Goal: Task Accomplishment & Management: Manage account settings

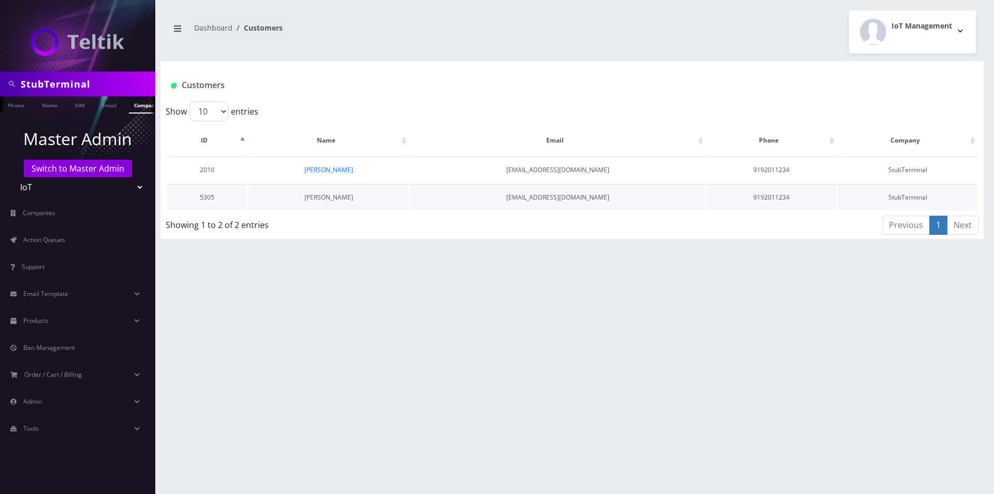
click at [327, 195] on link "Nate Porterfield" at bounding box center [329, 197] width 49 height 9
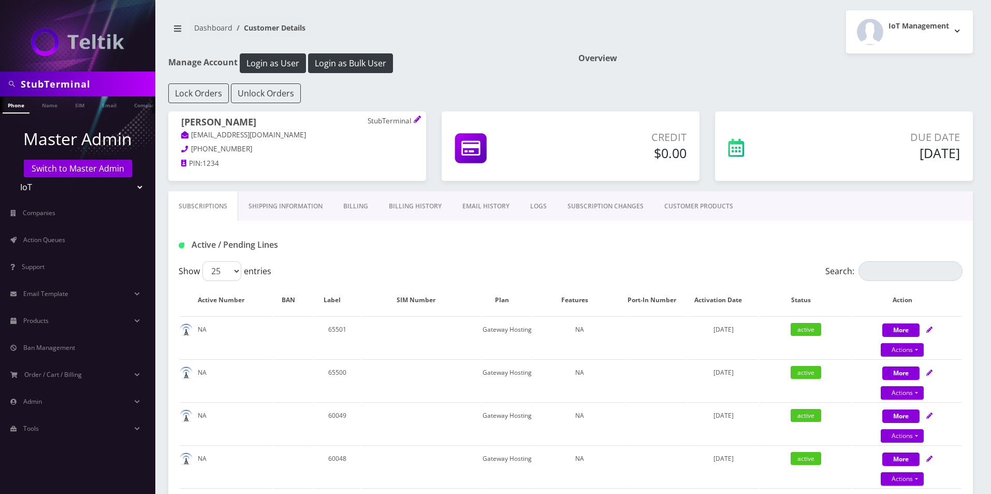
click at [291, 207] on link "Shipping Information" at bounding box center [285, 206] width 95 height 30
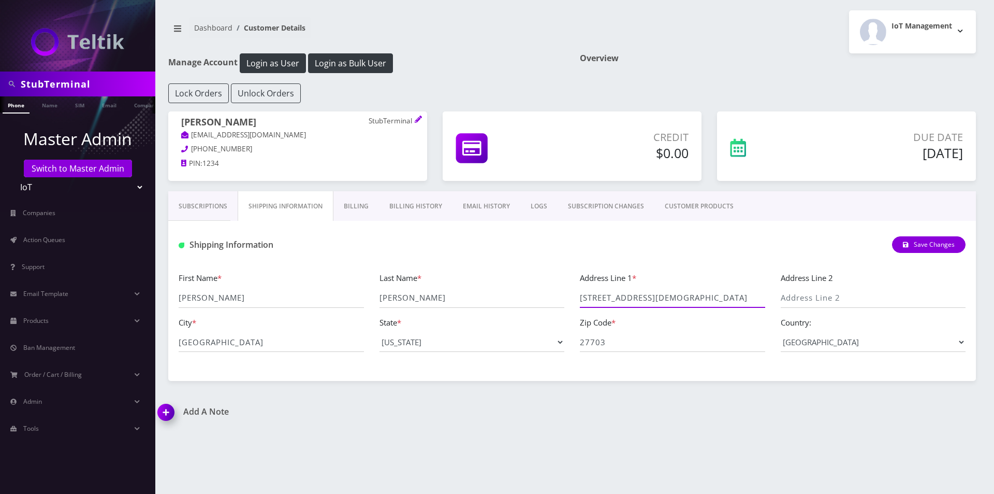
click at [633, 302] on input "2600 baptist road" at bounding box center [672, 298] width 185 height 20
click at [612, 344] on input "27703" at bounding box center [672, 342] width 185 height 20
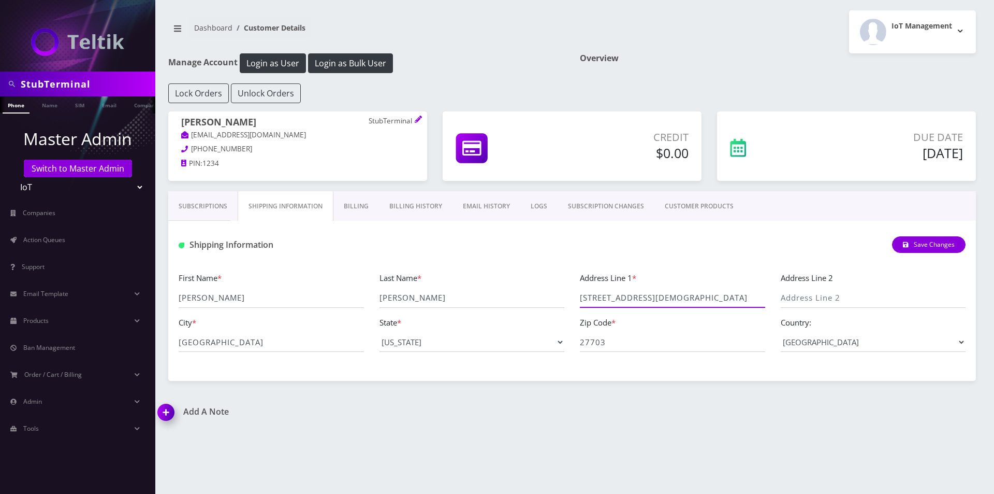
click at [642, 303] on input "2600 baptist road" at bounding box center [672, 298] width 185 height 20
click at [284, 339] on input "Durham" at bounding box center [271, 342] width 185 height 20
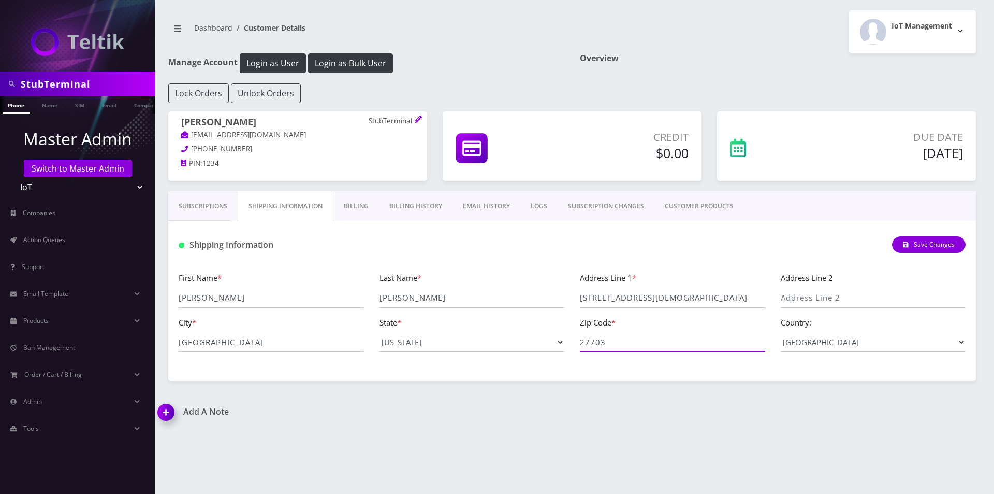
click at [624, 347] on input "27703" at bounding box center [672, 342] width 185 height 20
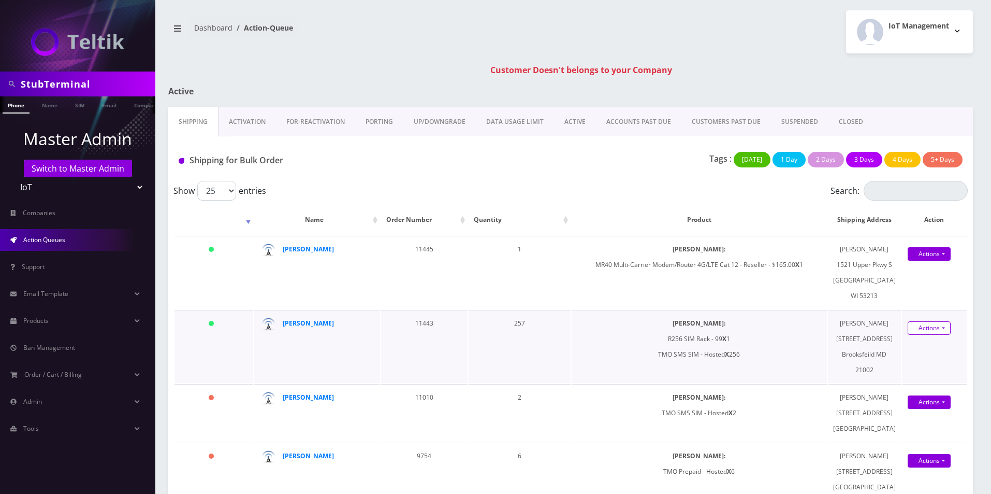
click at [923, 335] on link "Actions" at bounding box center [929, 327] width 43 height 13
click at [916, 355] on link "Shipped" at bounding box center [930, 348] width 83 height 16
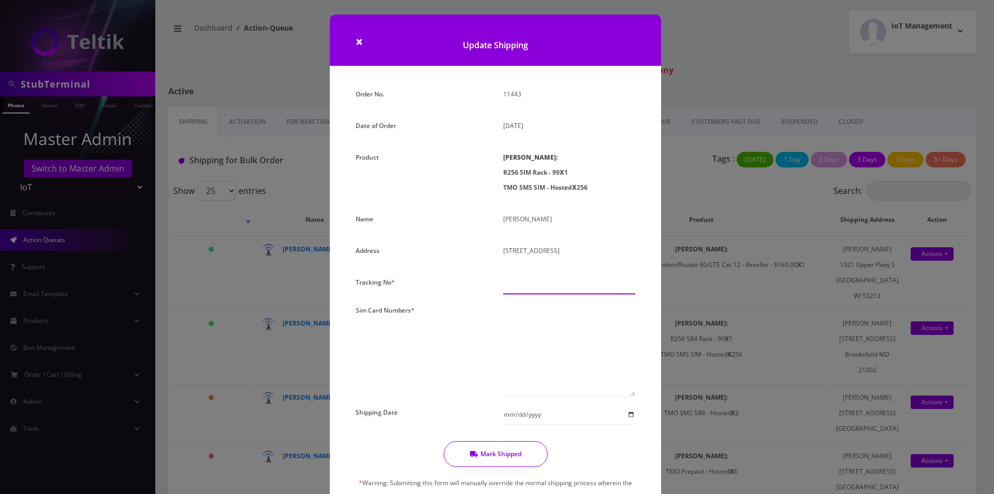
click at [563, 285] on input "text" at bounding box center [569, 285] width 132 height 20
click at [546, 288] on input "text" at bounding box center [569, 285] width 132 height 20
type input "000000"
click at [599, 384] on textarea at bounding box center [569, 349] width 132 height 94
paste textarea "R256-B0-0002120"
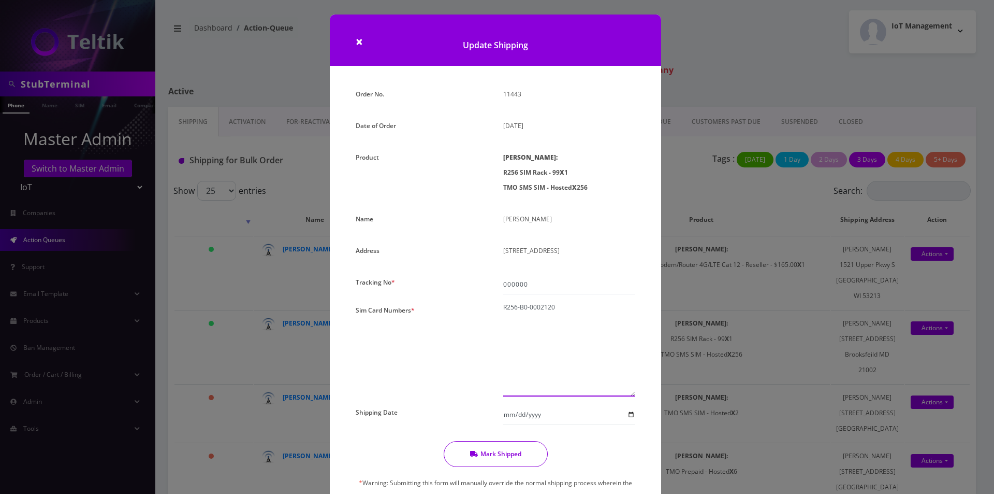
type textarea "R256-B0-0002120"
click at [502, 450] on button "Mark Shipped" at bounding box center [496, 454] width 104 height 26
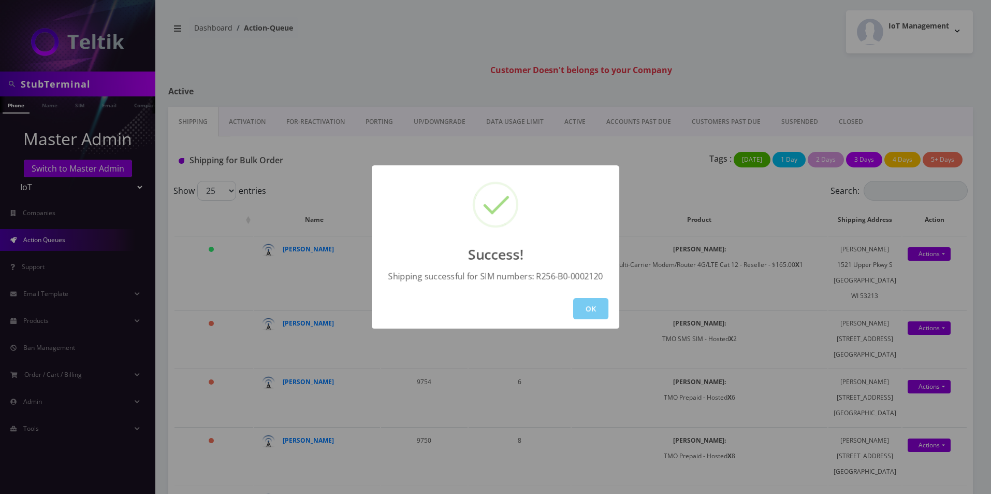
click at [587, 310] on button "OK" at bounding box center [590, 308] width 35 height 21
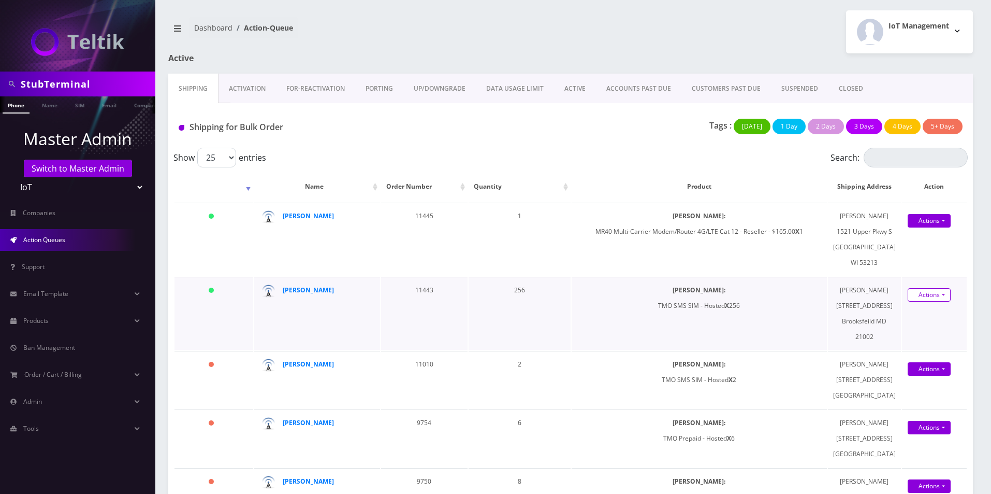
click at [934, 301] on link "Actions" at bounding box center [929, 294] width 43 height 13
click at [916, 322] on link "Shipped" at bounding box center [930, 315] width 83 height 16
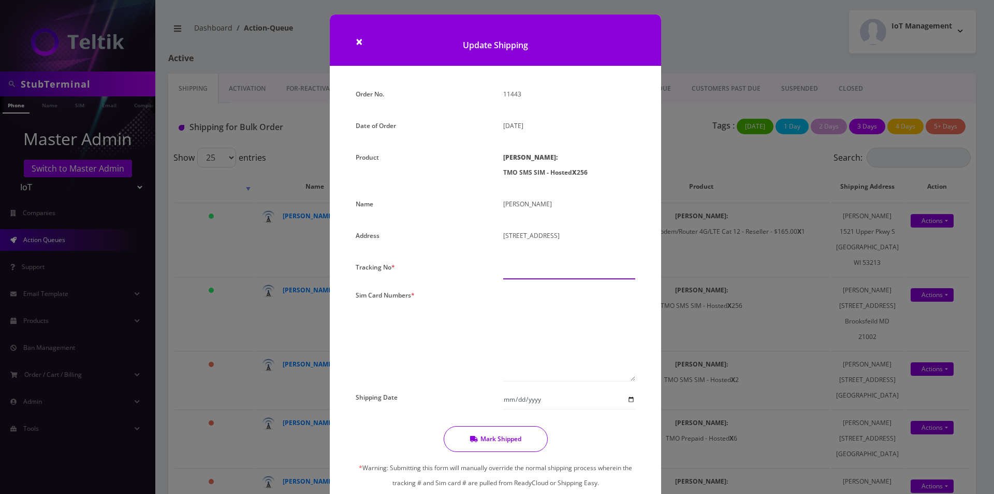
click at [558, 264] on input "text" at bounding box center [569, 269] width 132 height 20
click at [547, 264] on input "text" at bounding box center [569, 269] width 132 height 20
type input "000000"
click at [545, 317] on textarea at bounding box center [569, 334] width 132 height 94
paste textarea "8901240497131245242 8901240497131245267 8901240497131245234 8901240497131245226…"
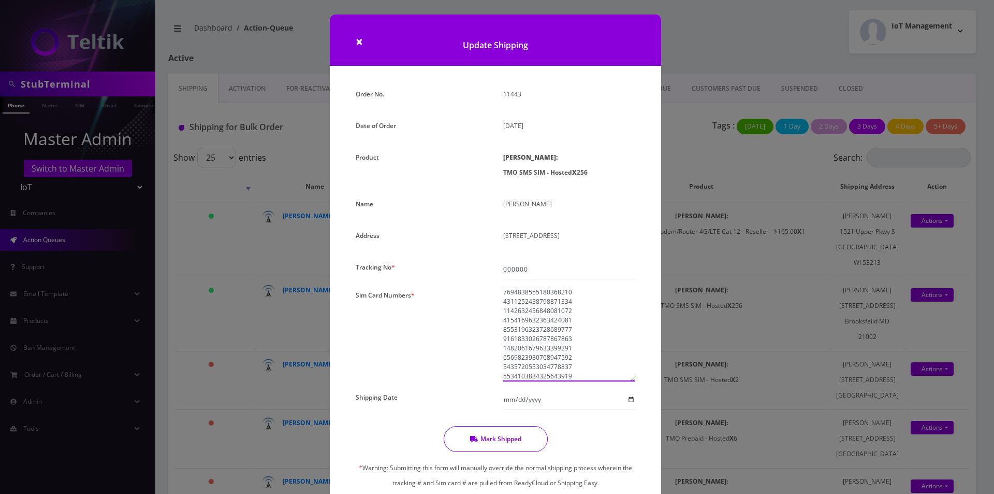
scroll to position [2294, 0]
type textarea "8901240497131245242 8901240497131245267 8901240497131245234 8901240497131245226…"
click at [495, 442] on button "Mark Shipped" at bounding box center [496, 439] width 104 height 26
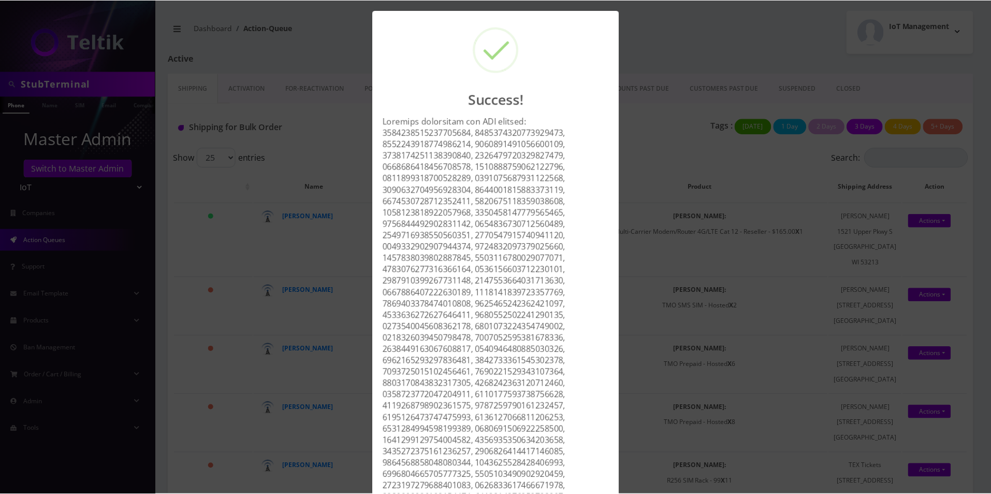
scroll to position [1149, 0]
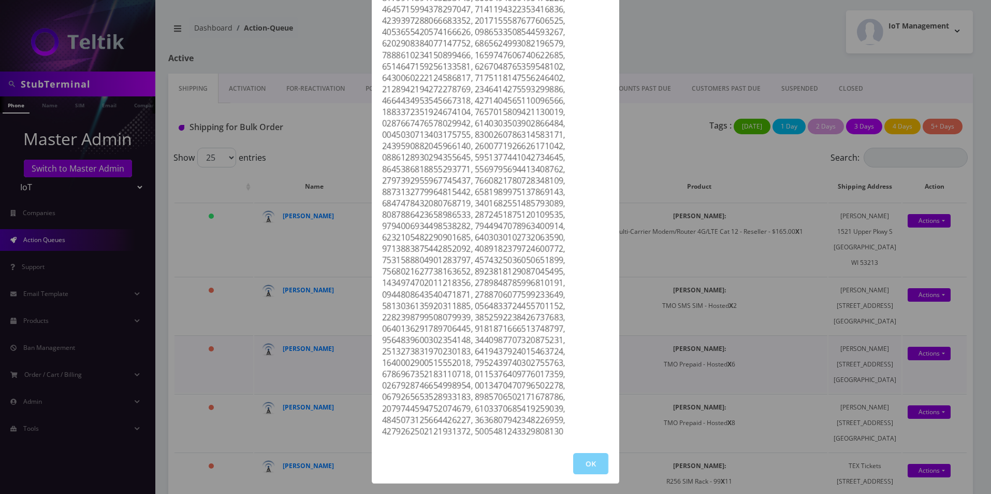
click at [585, 464] on button "OK" at bounding box center [590, 463] width 35 height 21
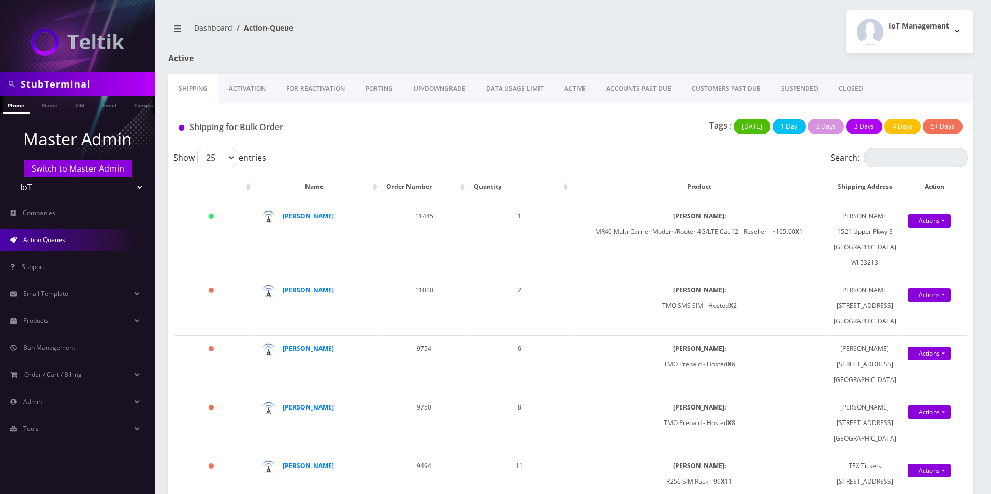
click at [77, 88] on input "StubTerminal" at bounding box center [87, 84] width 132 height 20
type input "[PERSON_NAME]"
click at [62, 107] on link "Name" at bounding box center [50, 104] width 26 height 17
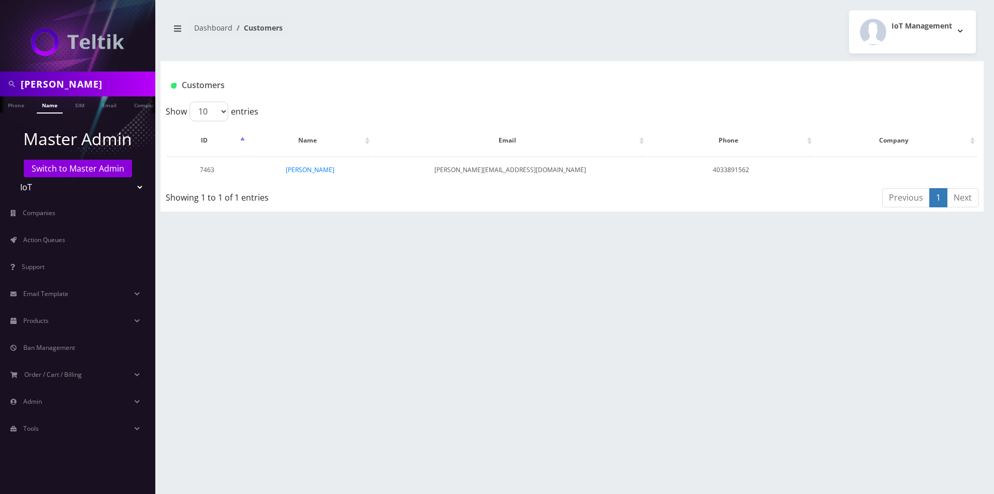
click at [310, 175] on td "[PERSON_NAME]" at bounding box center [311, 169] width 124 height 26
click at [310, 172] on link "[PERSON_NAME]" at bounding box center [310, 169] width 49 height 9
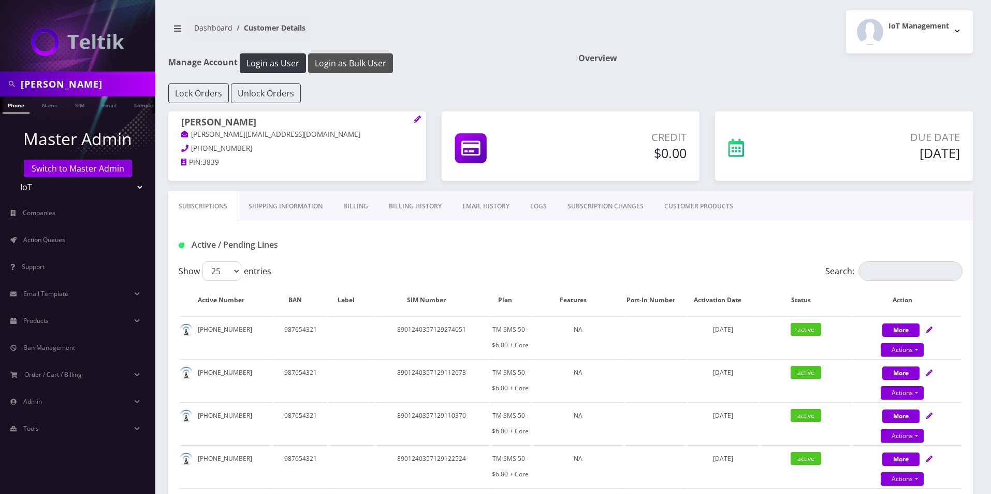
drag, startPoint x: 0, startPoint y: 0, endPoint x: 355, endPoint y: 62, distance: 360.7
click at [355, 62] on button "Login as Bulk User" at bounding box center [350, 63] width 85 height 20
click at [48, 322] on span "Products" at bounding box center [35, 320] width 25 height 9
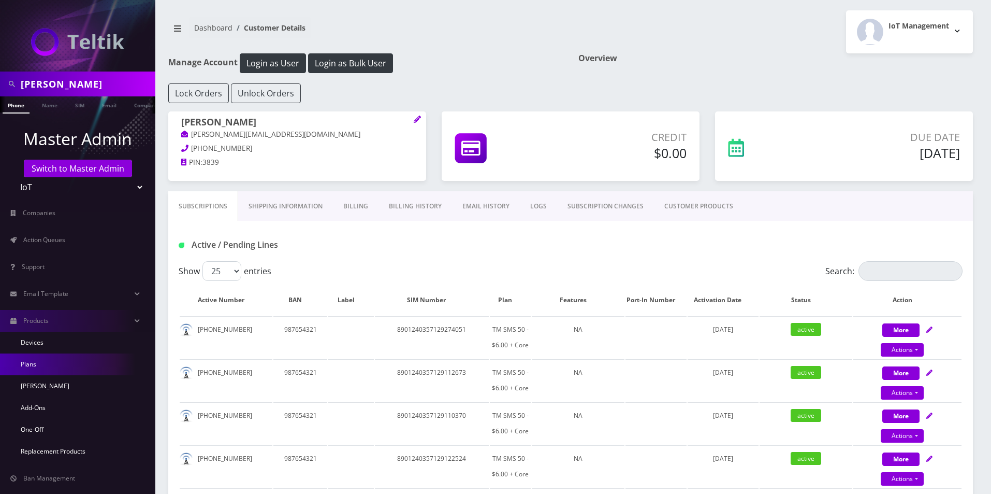
click at [41, 365] on link "Plans" at bounding box center [77, 364] width 155 height 22
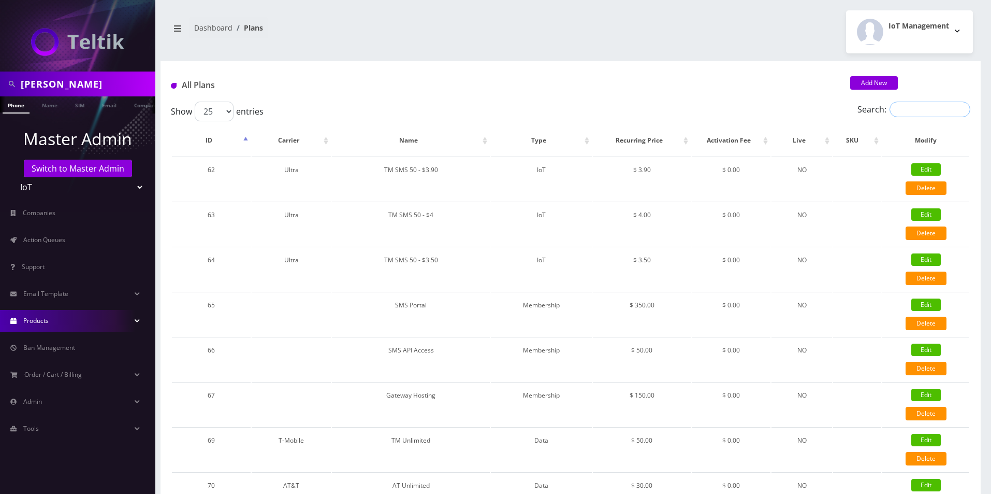
click at [919, 108] on input "Search:" at bounding box center [930, 110] width 81 height 16
paste input "TM SMS 50 - $6.25 + Core"
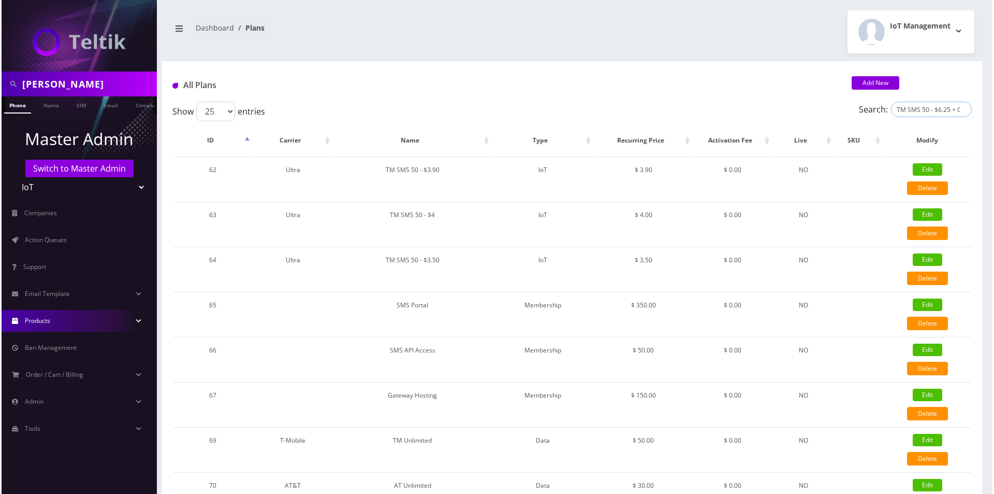
scroll to position [0, 8]
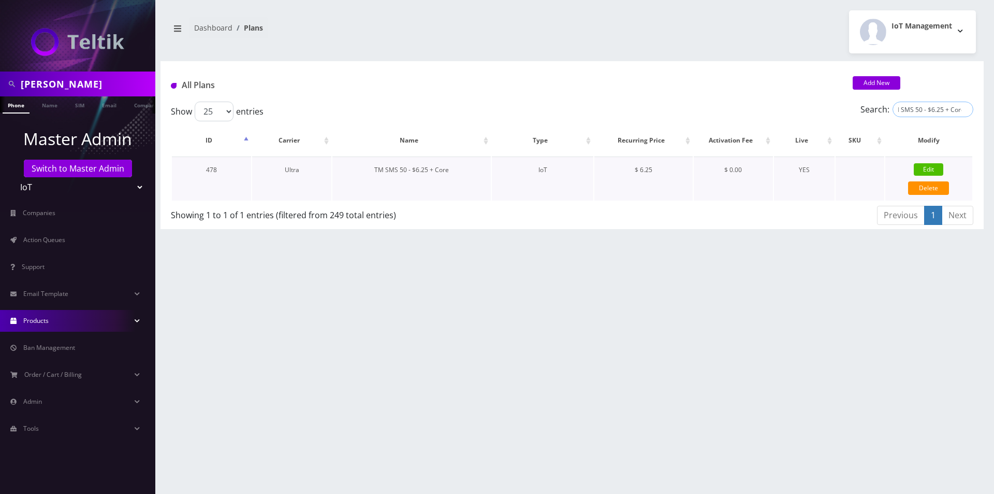
type input "TM SMS 50 - $6.25 + Core"
click at [930, 166] on link "Edit" at bounding box center [929, 169] width 30 height 12
type input "TM SMS 50 - $6.25 + Core"
select select "7"
select select "5"
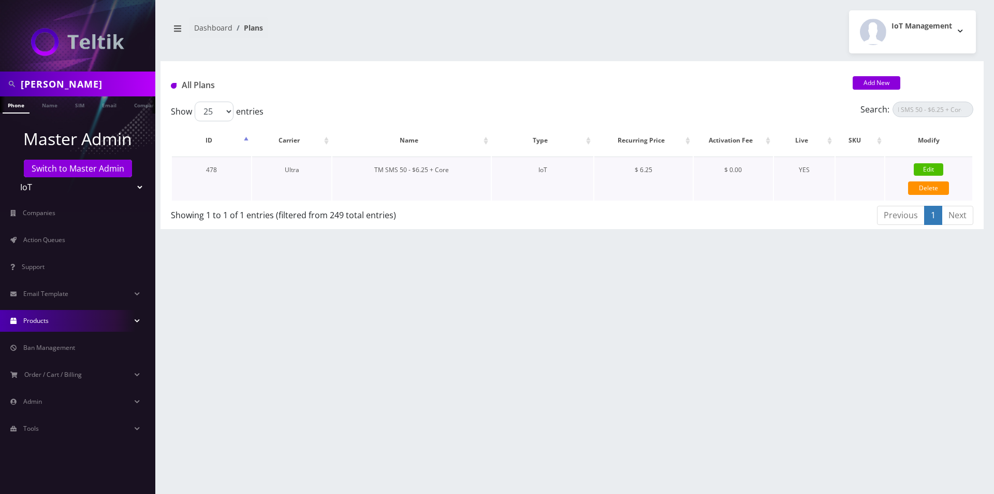
select select "0"
checkbox input "false"
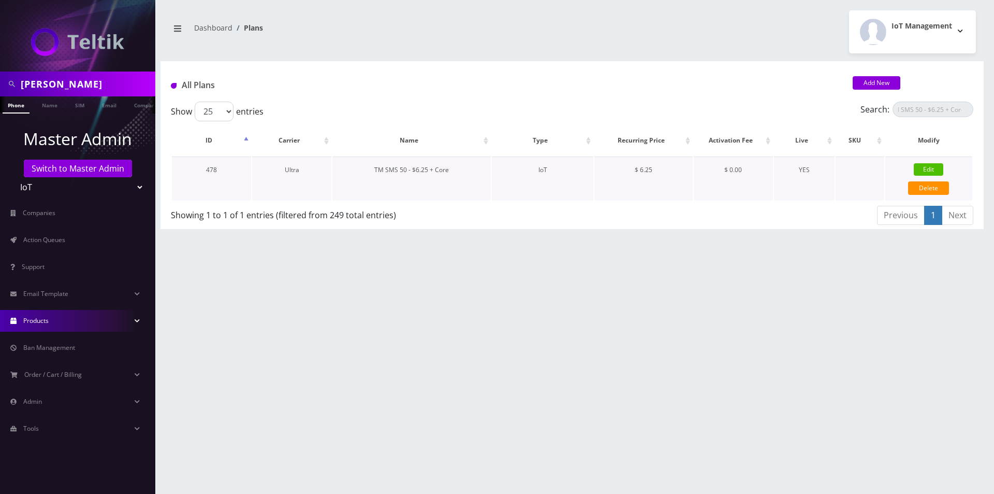
checkbox input "false"
type input "326"
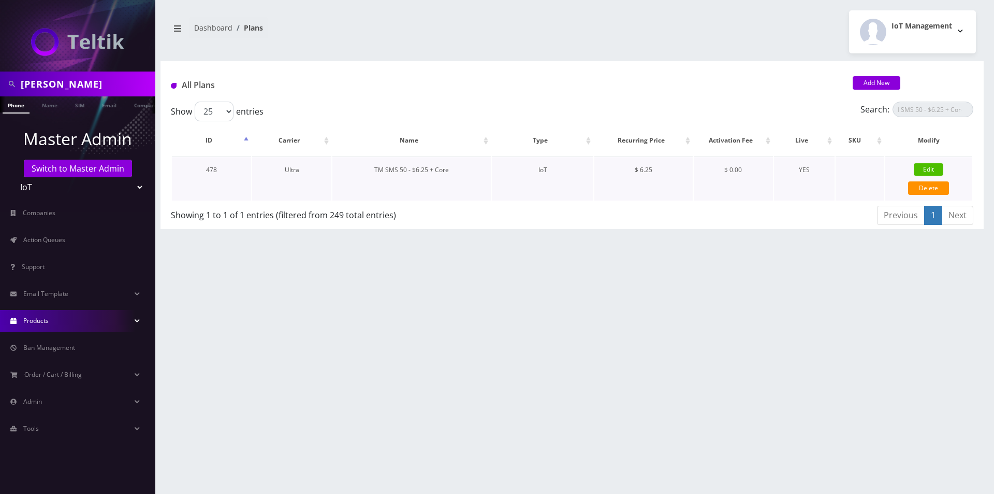
type input "IMSI"
checkbox input "true"
checkbox input "false"
type input "6.25"
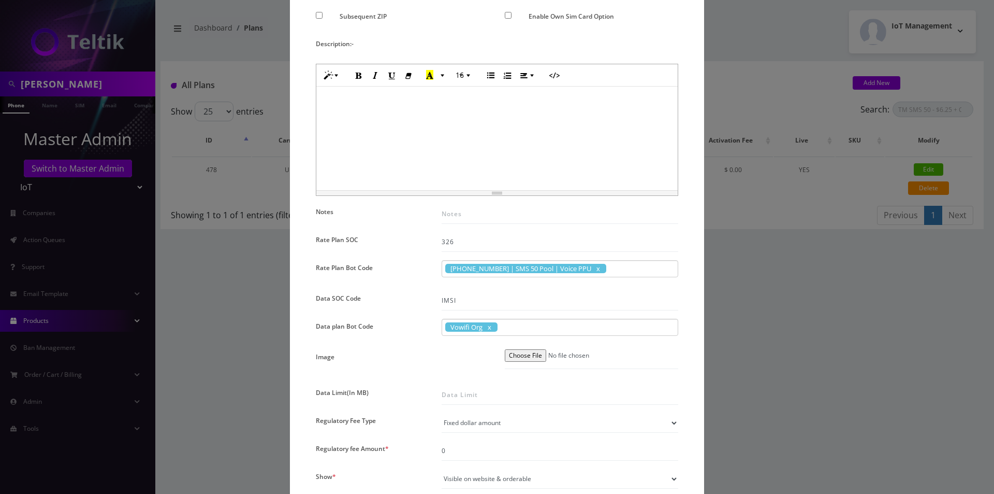
scroll to position [363, 0]
